Goal: Navigation & Orientation: Find specific page/section

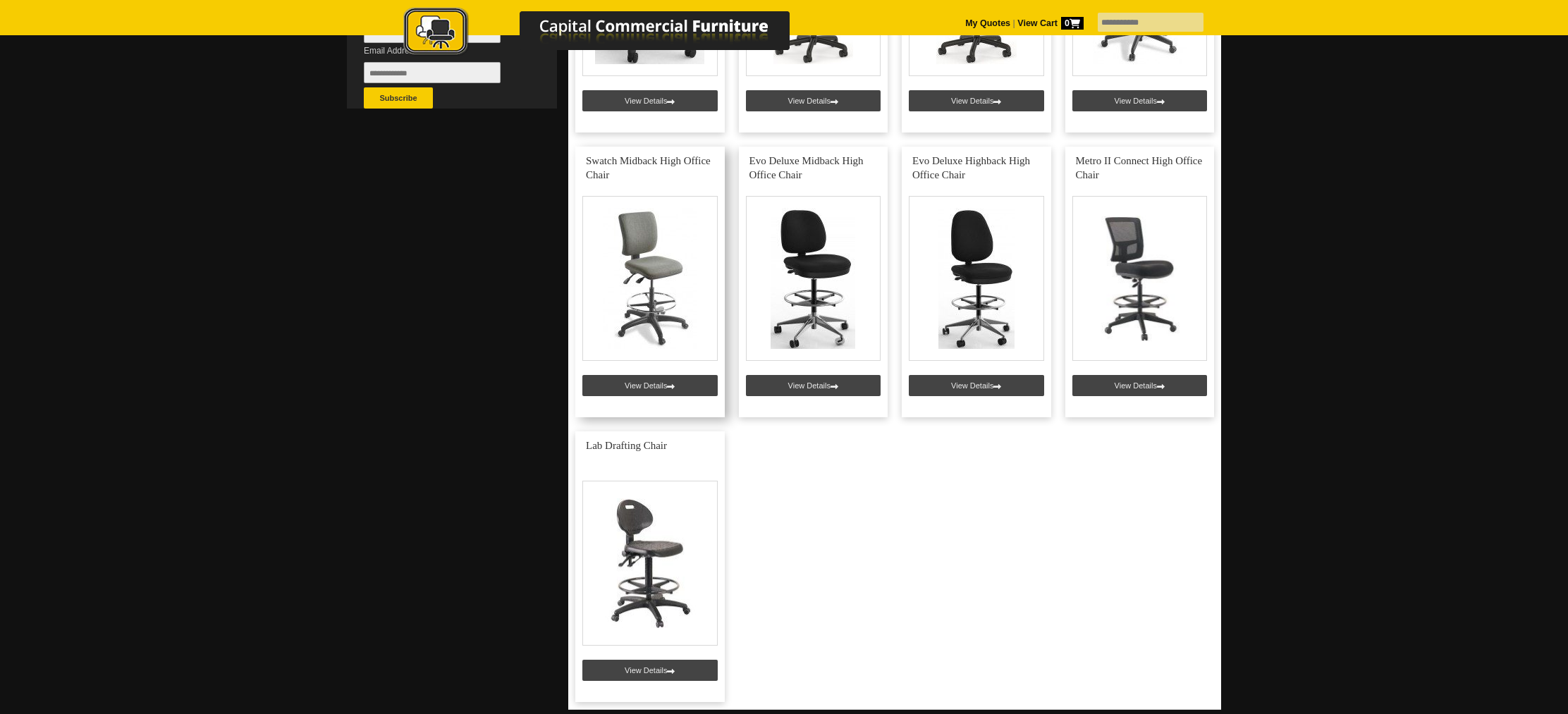
scroll to position [521, 0]
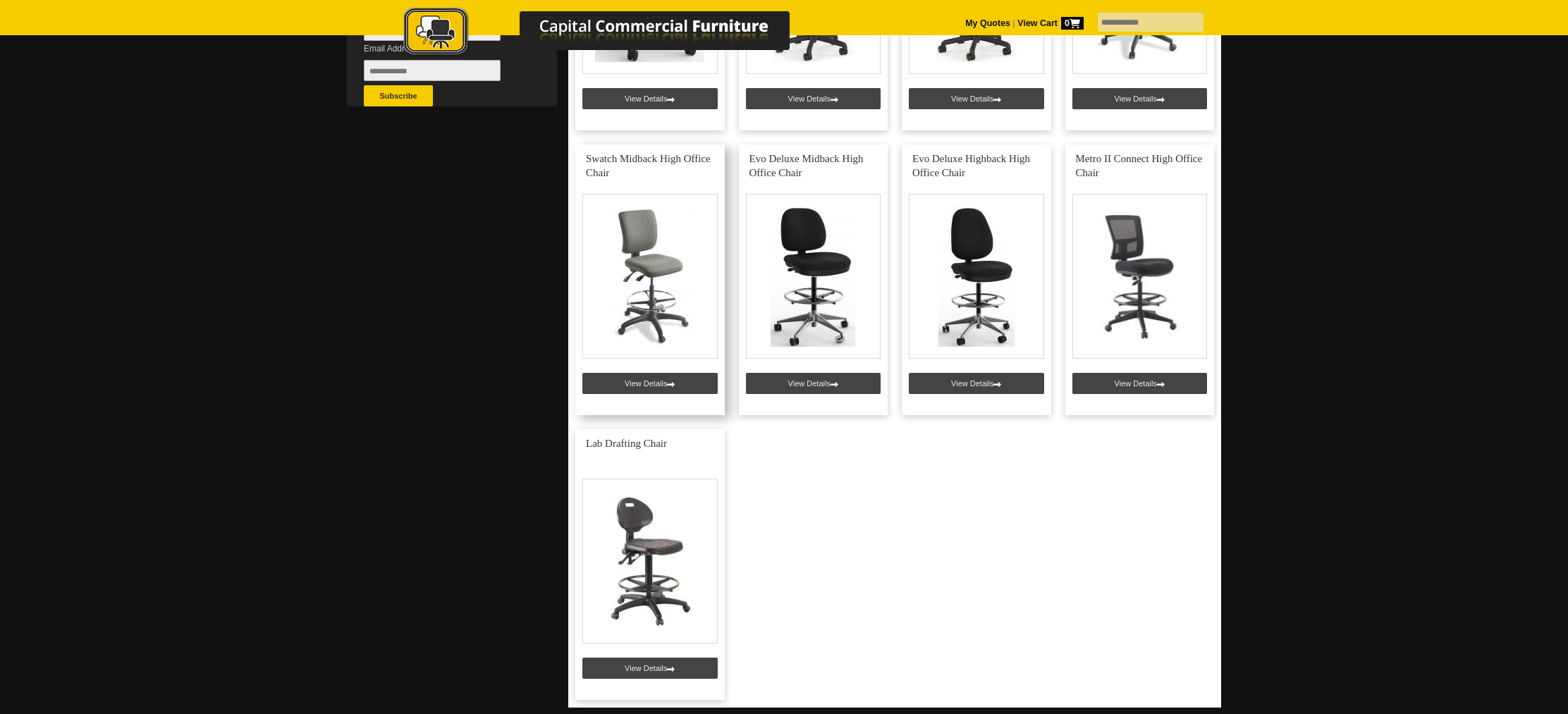
click at [627, 561] on link at bounding box center [649, 565] width 149 height 271
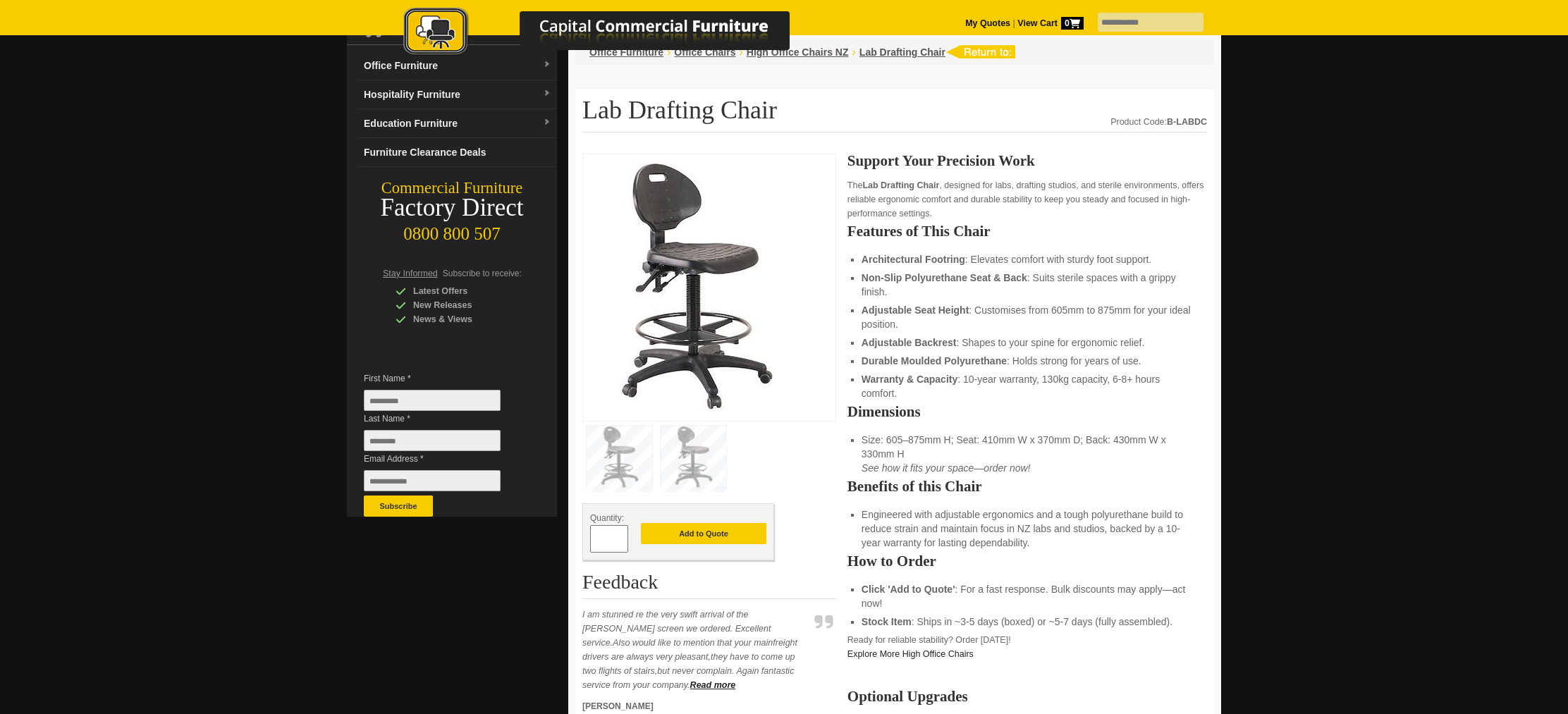
scroll to position [105, 0]
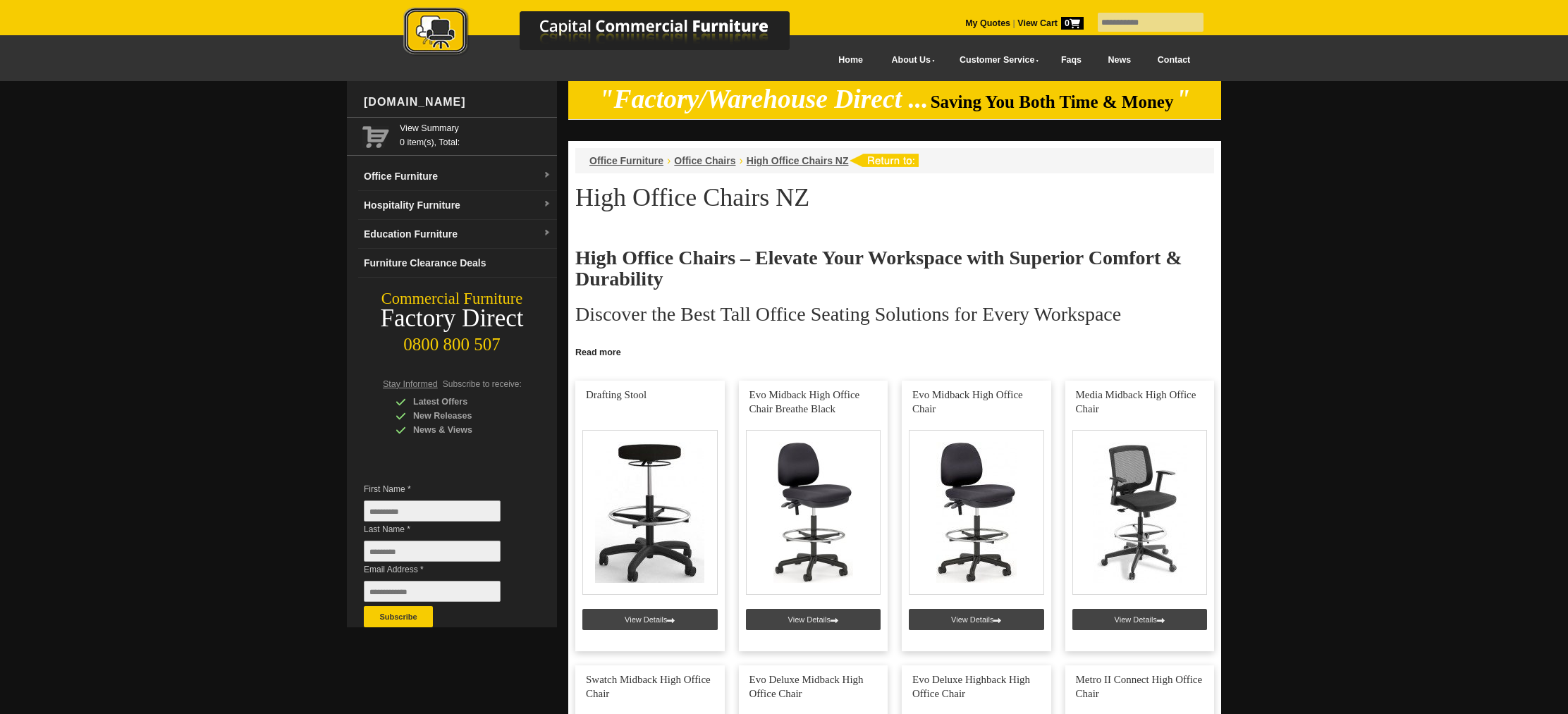
scroll to position [521, 0]
